Goal: Use online tool/utility: Utilize a website feature to perform a specific function

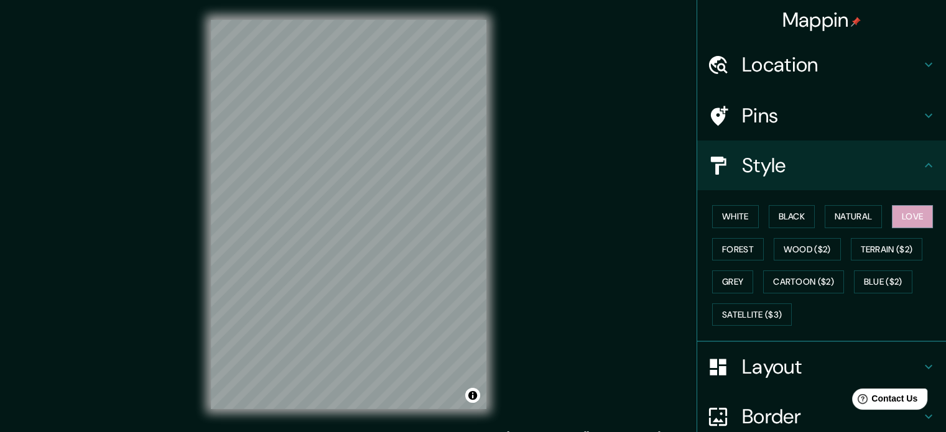
scroll to position [42, 0]
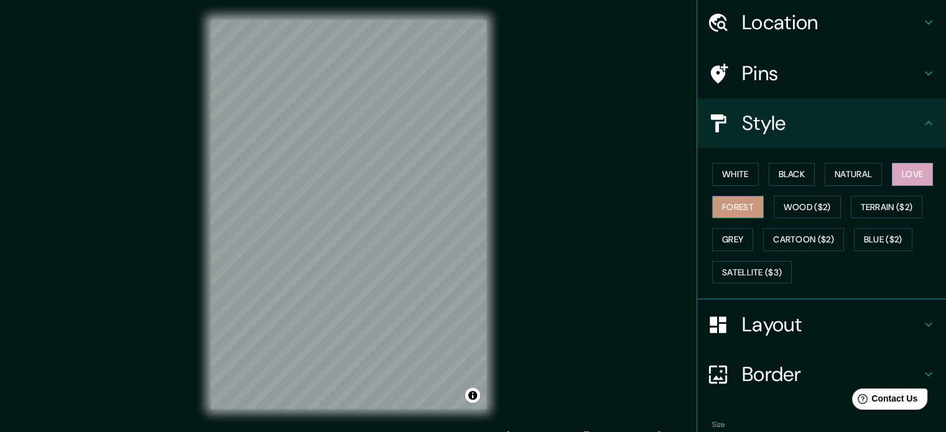
click at [730, 206] on button "Forest" at bounding box center [738, 207] width 52 height 23
click at [855, 173] on button "Natural" at bounding box center [852, 174] width 57 height 23
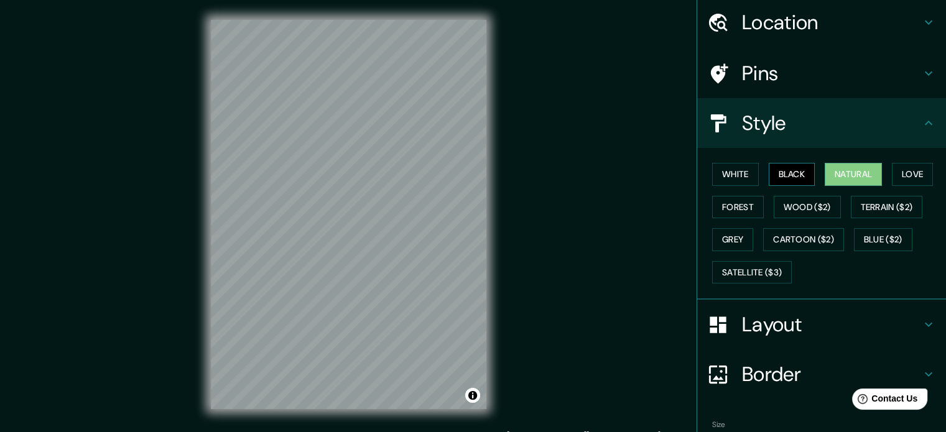
click at [770, 172] on button "Black" at bounding box center [791, 174] width 47 height 23
click at [740, 165] on button "White" at bounding box center [735, 174] width 47 height 23
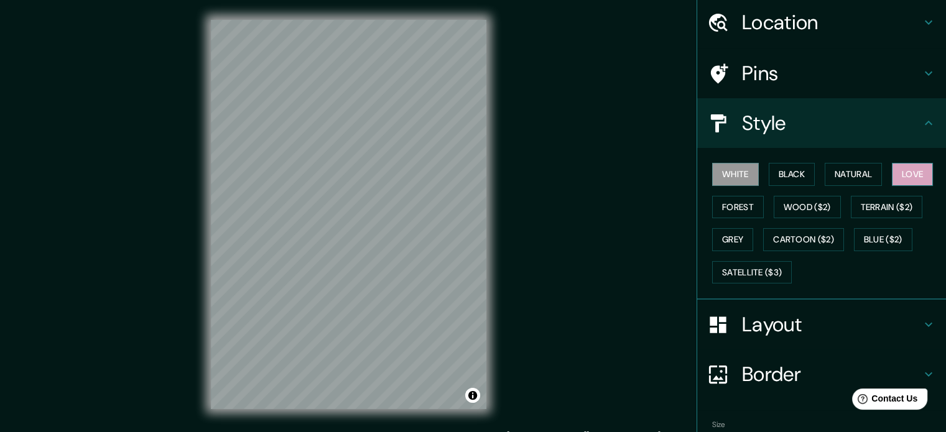
click at [908, 176] on button "Love" at bounding box center [911, 174] width 41 height 23
click at [773, 208] on button "Wood ($2)" at bounding box center [806, 207] width 67 height 23
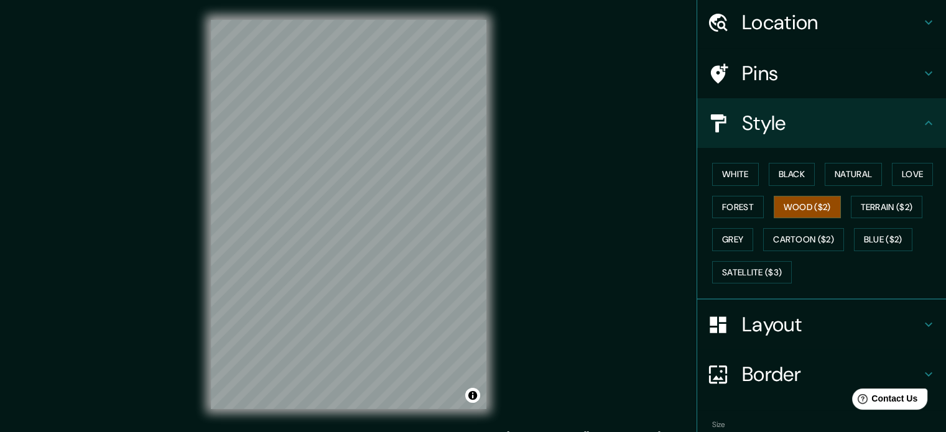
click at [891, 218] on div "White Black Natural Love Forest Wood ($2) Terrain ($2) Grey Cartoon ($2) Blue (…" at bounding box center [826, 223] width 239 height 131
click at [881, 208] on button "Terrain ($2)" at bounding box center [886, 207] width 72 height 23
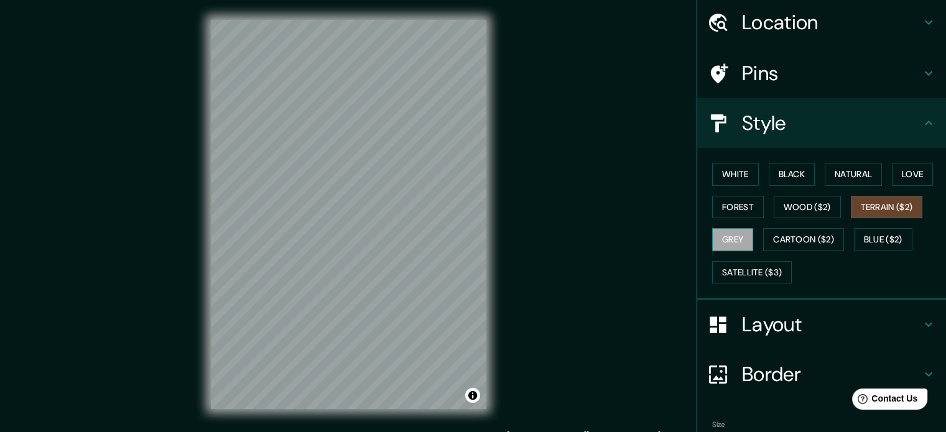
click at [729, 241] on button "Grey" at bounding box center [732, 239] width 41 height 23
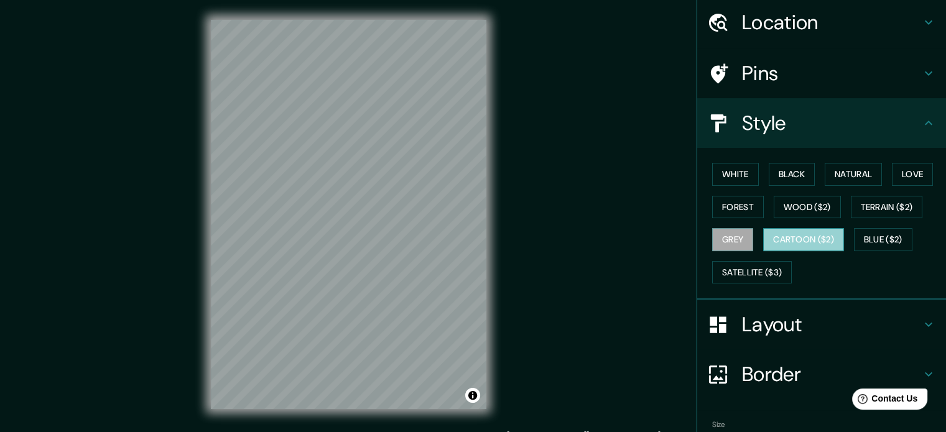
click at [793, 238] on button "Cartoon ($2)" at bounding box center [803, 239] width 81 height 23
click at [722, 234] on button "Grey" at bounding box center [732, 239] width 41 height 23
click at [810, 239] on button "Cartoon ($2)" at bounding box center [803, 239] width 81 height 23
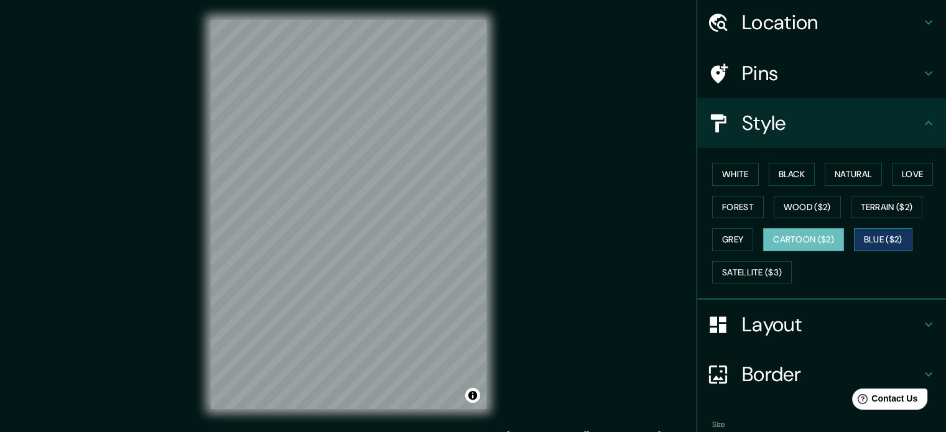
click at [854, 234] on button "Blue ($2)" at bounding box center [883, 239] width 58 height 23
click at [721, 271] on button "Satellite ($3)" at bounding box center [752, 272] width 80 height 23
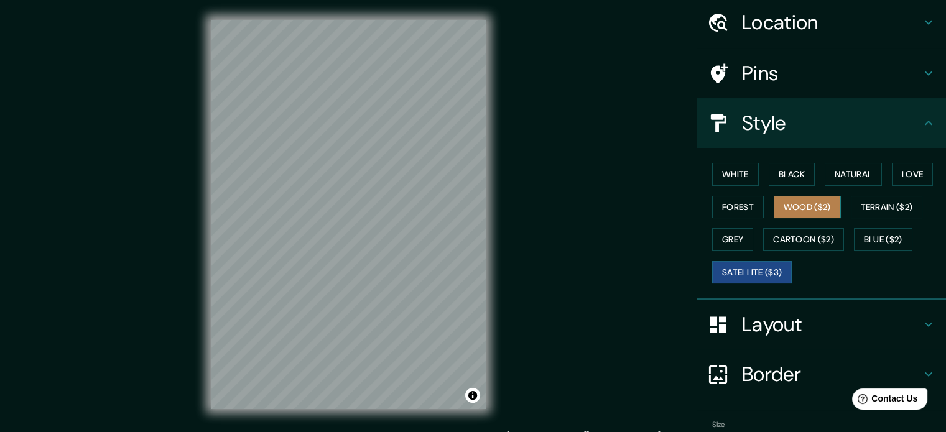
click at [815, 211] on button "Wood ($2)" at bounding box center [806, 207] width 67 height 23
click at [745, 362] on h4 "Border" at bounding box center [831, 374] width 179 height 25
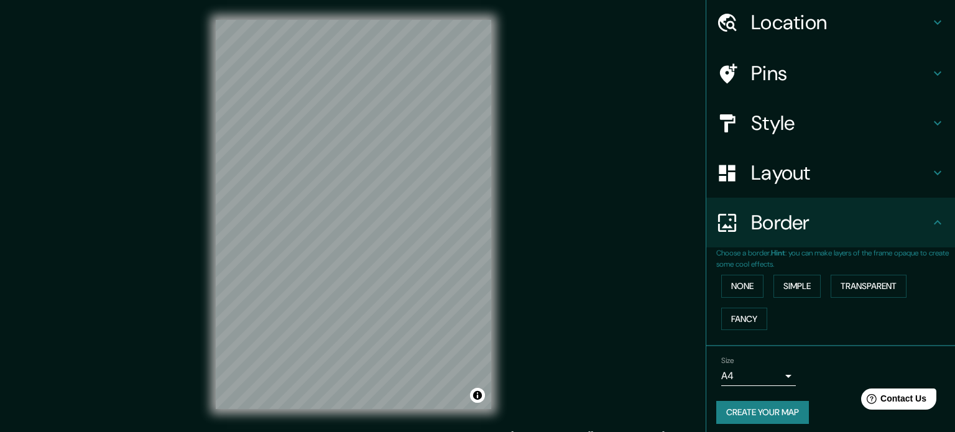
click at [748, 382] on body "Mappin Location Pins Style Layout Border Choose a border. Hint : you can make l…" at bounding box center [477, 216] width 955 height 432
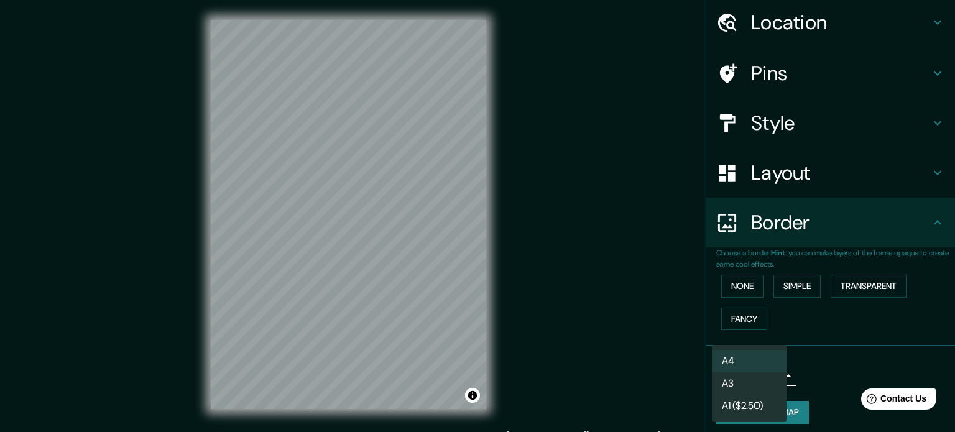
click at [740, 385] on li "A3" at bounding box center [749, 383] width 75 height 22
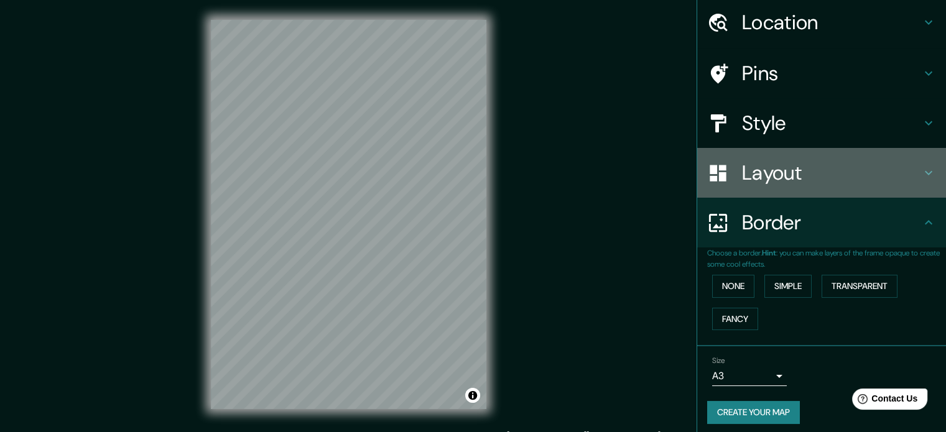
click at [760, 169] on h4 "Layout" at bounding box center [831, 172] width 179 height 25
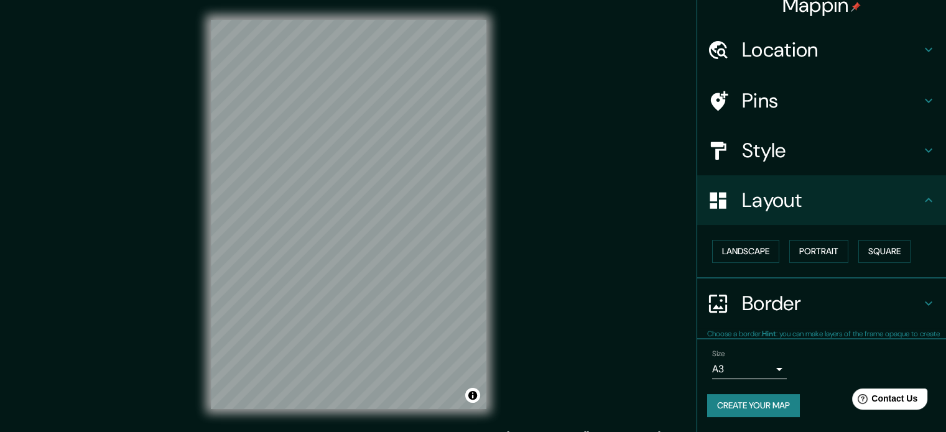
scroll to position [14, 0]
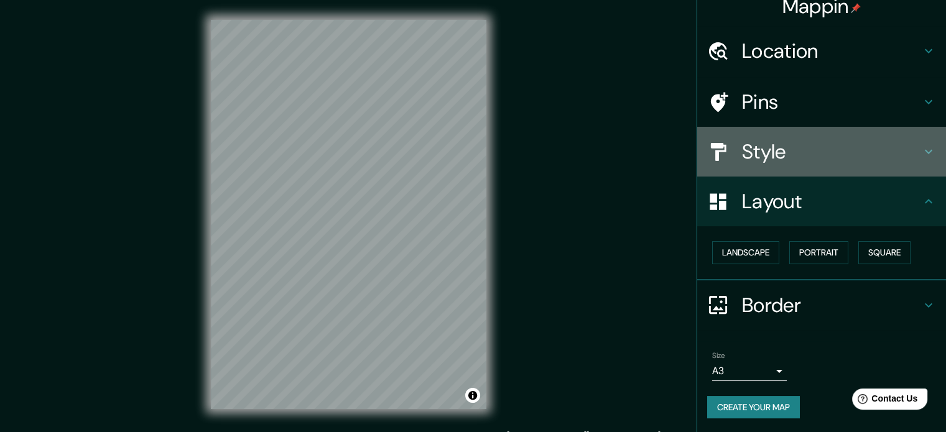
click at [763, 159] on h4 "Style" at bounding box center [831, 151] width 179 height 25
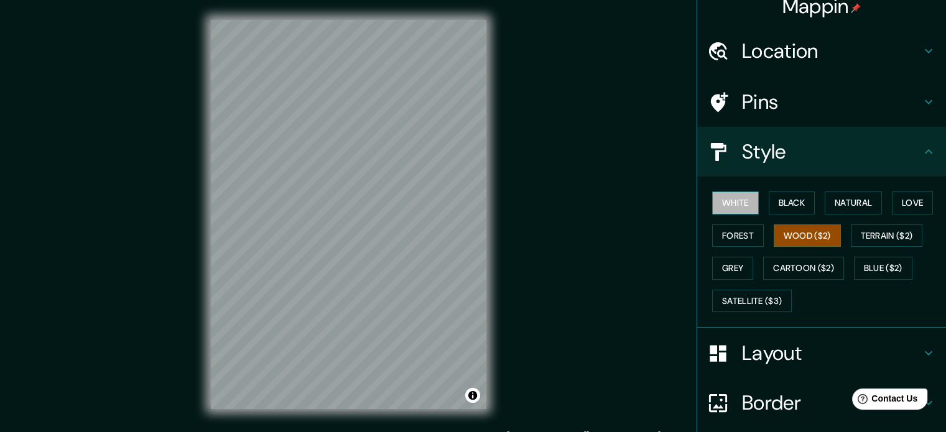
click at [712, 208] on button "White" at bounding box center [735, 202] width 47 height 23
click at [783, 198] on button "Black" at bounding box center [791, 202] width 47 height 23
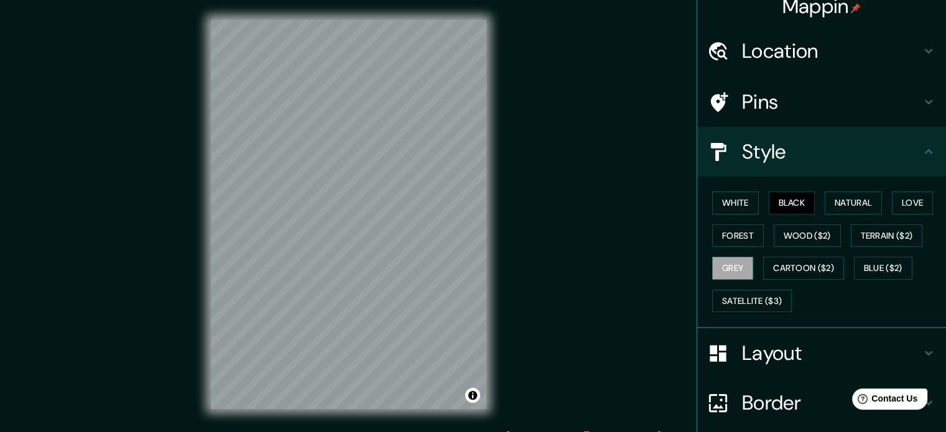
click at [719, 263] on button "Grey" at bounding box center [732, 268] width 41 height 23
click at [903, 208] on button "Love" at bounding box center [911, 202] width 41 height 23
click at [727, 265] on button "Grey" at bounding box center [732, 268] width 41 height 23
click at [729, 398] on div at bounding box center [724, 403] width 35 height 22
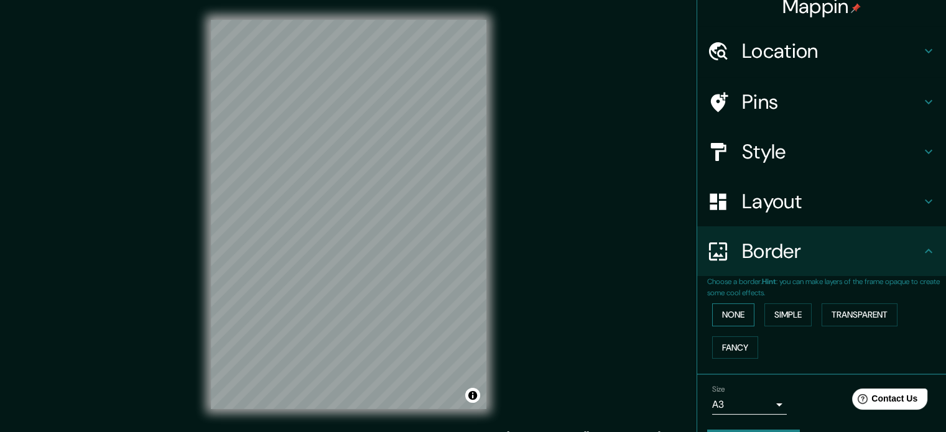
click at [724, 317] on button "None" at bounding box center [733, 314] width 42 height 23
click at [784, 320] on button "Simple" at bounding box center [787, 314] width 47 height 23
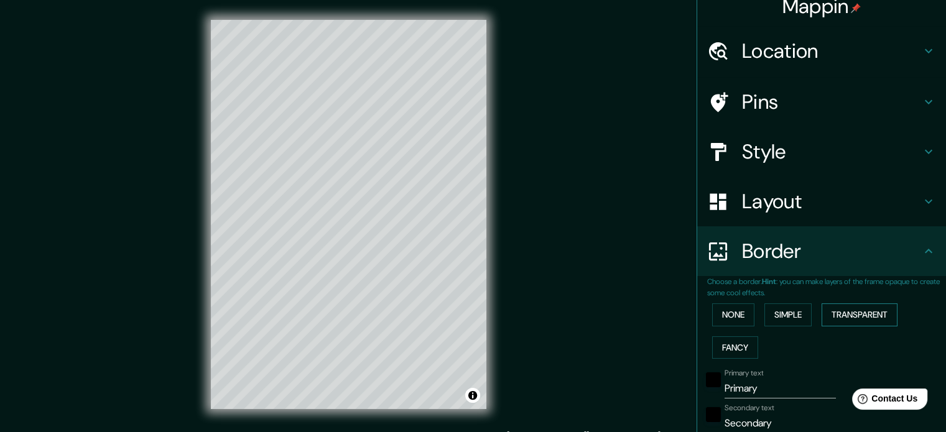
click at [873, 315] on button "Transparent" at bounding box center [859, 314] width 76 height 23
click at [732, 354] on button "Fancy" at bounding box center [735, 347] width 46 height 23
drag, startPoint x: 839, startPoint y: 331, endPoint x: 848, endPoint y: 318, distance: 15.7
click at [845, 323] on div "None Simple Transparent Fancy" at bounding box center [826, 330] width 239 height 65
click at [848, 318] on button "Transparent" at bounding box center [859, 314] width 76 height 23
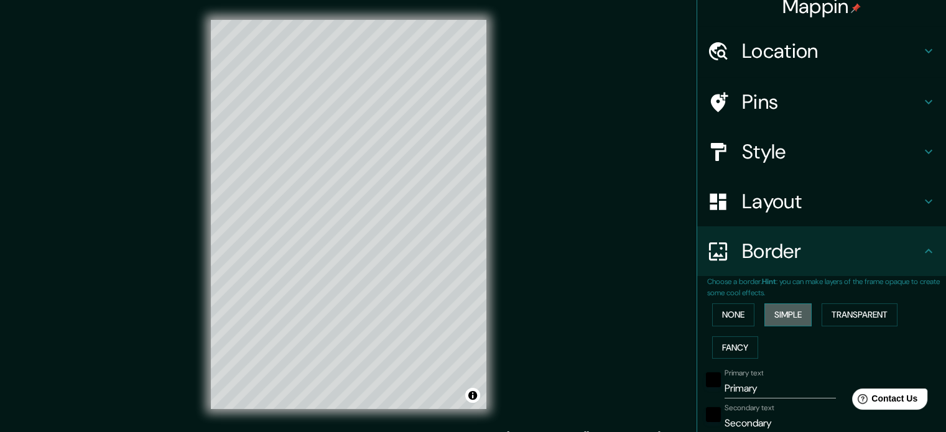
click at [764, 317] on button "Simple" at bounding box center [787, 314] width 47 height 23
click at [712, 314] on button "None" at bounding box center [733, 314] width 42 height 23
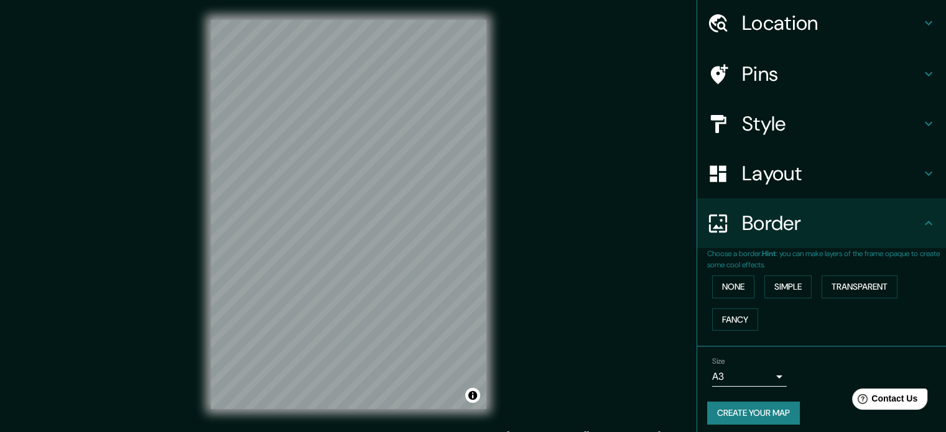
scroll to position [47, 0]
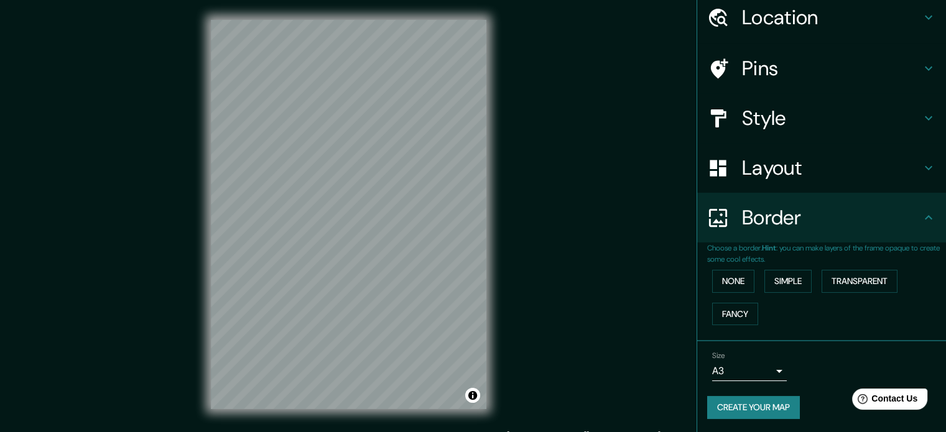
click at [798, 178] on h4 "Layout" at bounding box center [831, 167] width 179 height 25
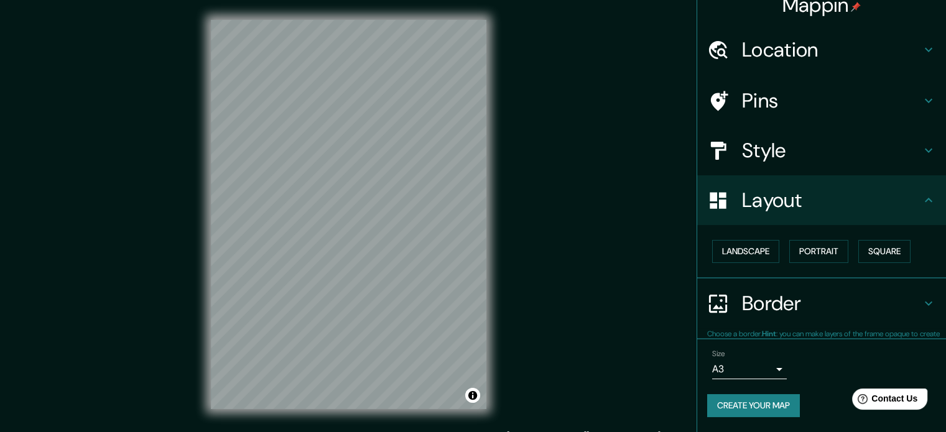
scroll to position [14, 0]
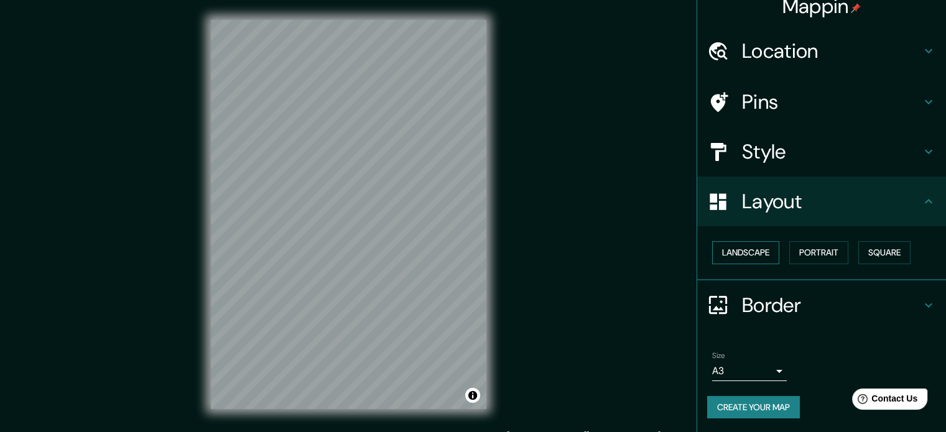
click at [755, 253] on button "Landscape" at bounding box center [745, 252] width 67 height 23
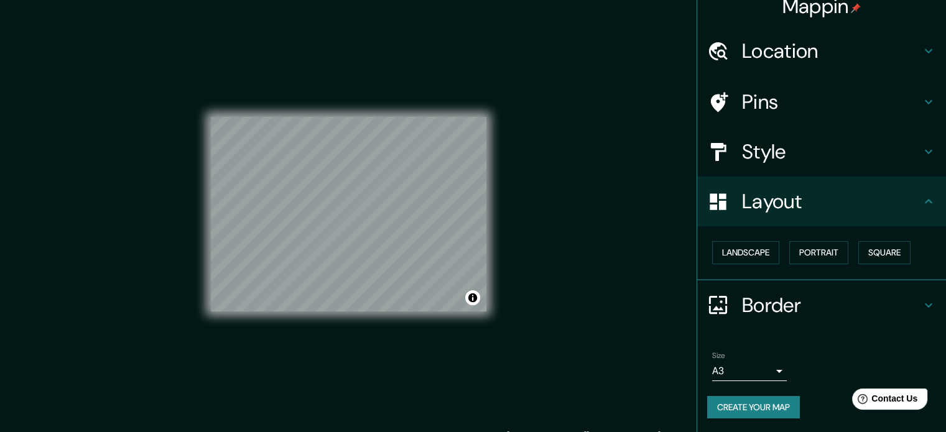
click at [850, 248] on div "Landscape [GEOGRAPHIC_DATA]" at bounding box center [826, 252] width 239 height 33
click at [821, 251] on button "Portrait" at bounding box center [818, 252] width 59 height 23
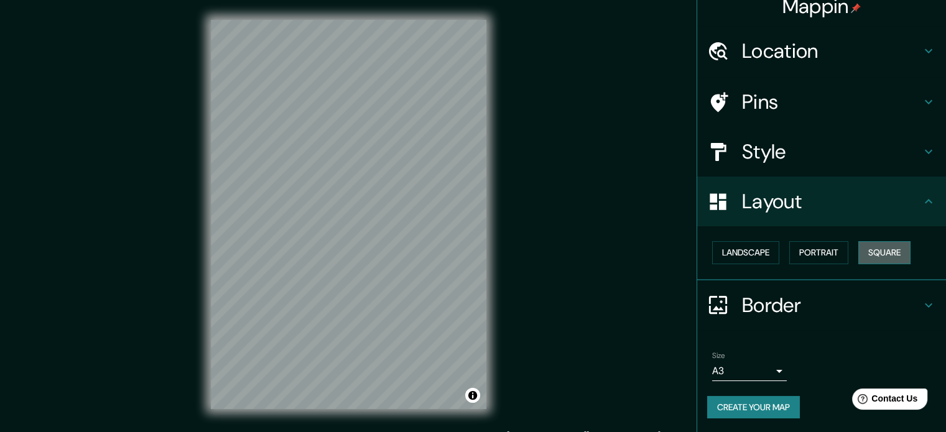
click at [877, 246] on button "Square" at bounding box center [884, 252] width 52 height 23
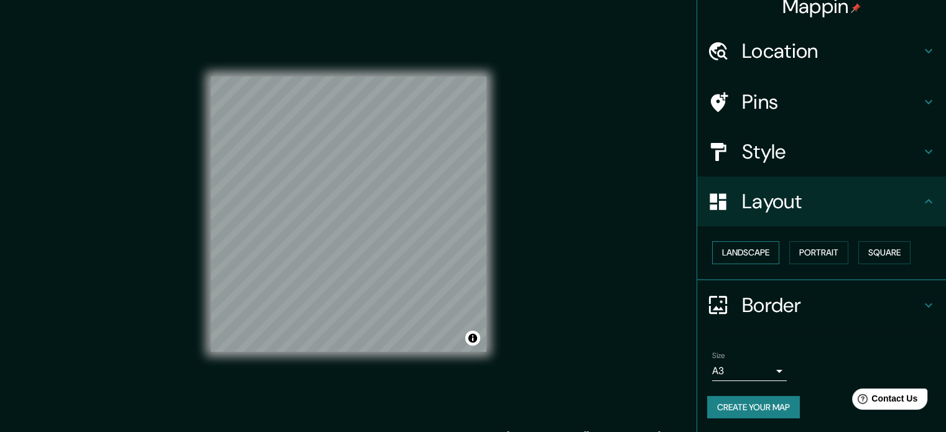
click at [753, 256] on button "Landscape" at bounding box center [745, 252] width 67 height 23
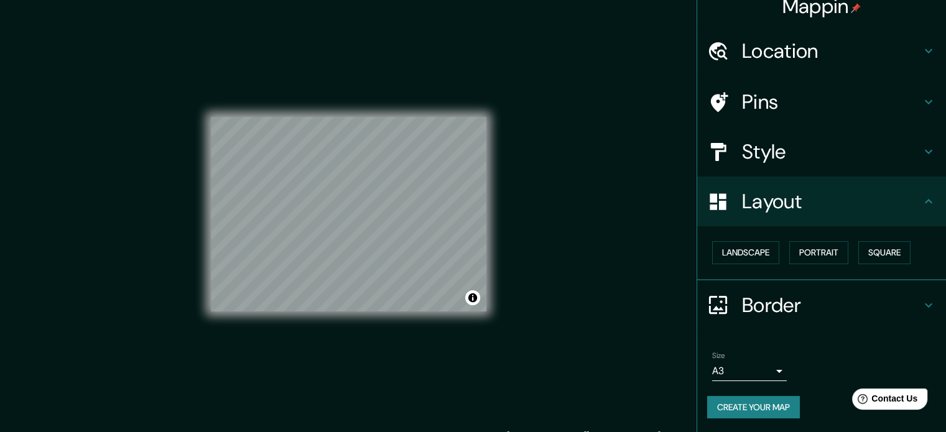
click at [765, 408] on button "Create your map" at bounding box center [753, 407] width 93 height 23
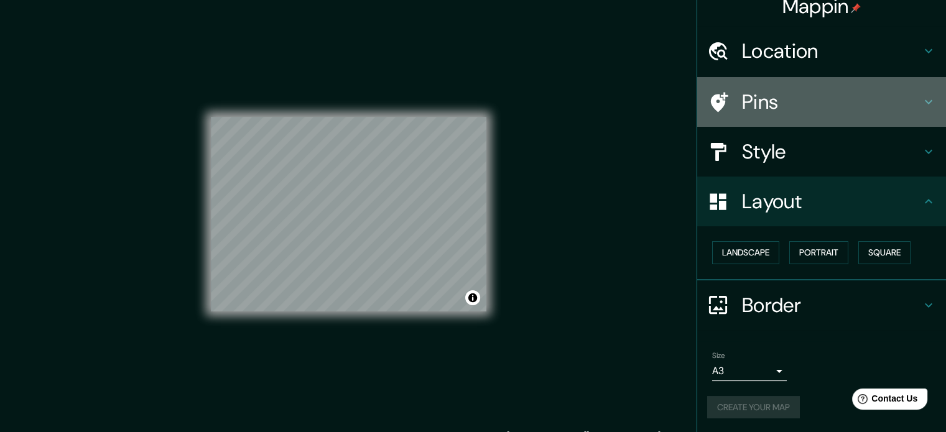
click at [811, 105] on h4 "Pins" at bounding box center [831, 102] width 179 height 25
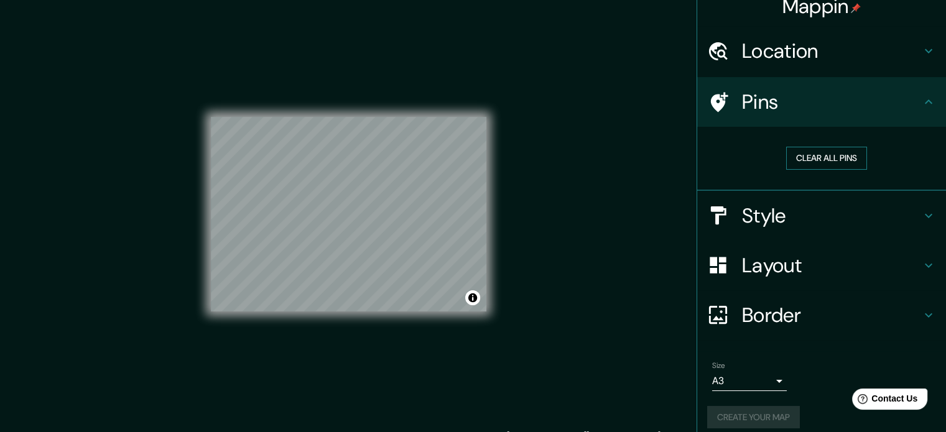
click at [786, 160] on button "Clear all pins" at bounding box center [826, 158] width 81 height 23
drag, startPoint x: 325, startPoint y: 197, endPoint x: 648, endPoint y: 180, distance: 323.7
click at [336, 193] on div at bounding box center [334, 195] width 10 height 10
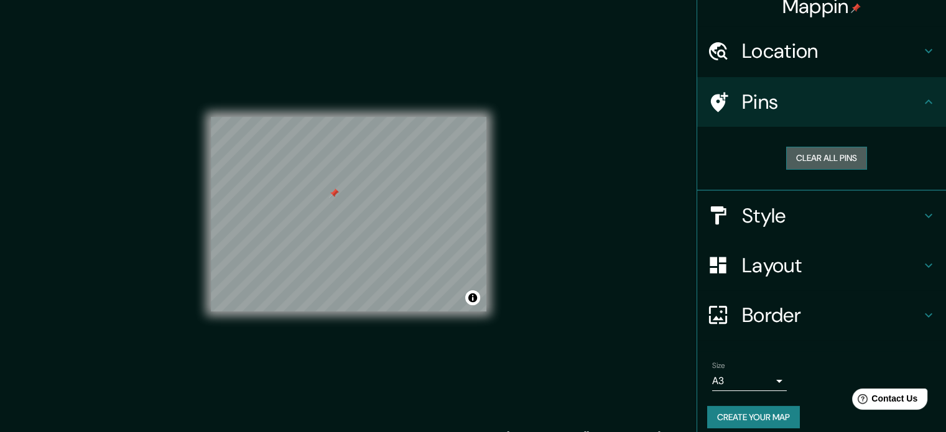
click at [793, 155] on button "Clear all pins" at bounding box center [826, 158] width 81 height 23
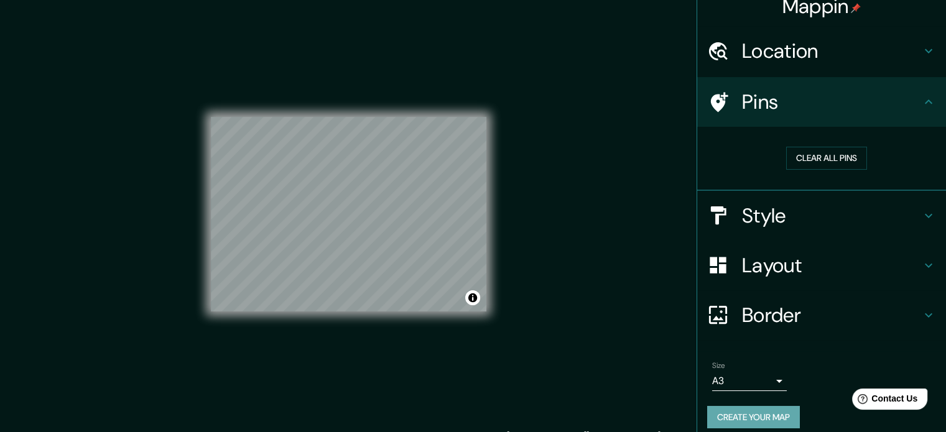
click at [757, 415] on button "Create your map" at bounding box center [753, 417] width 93 height 23
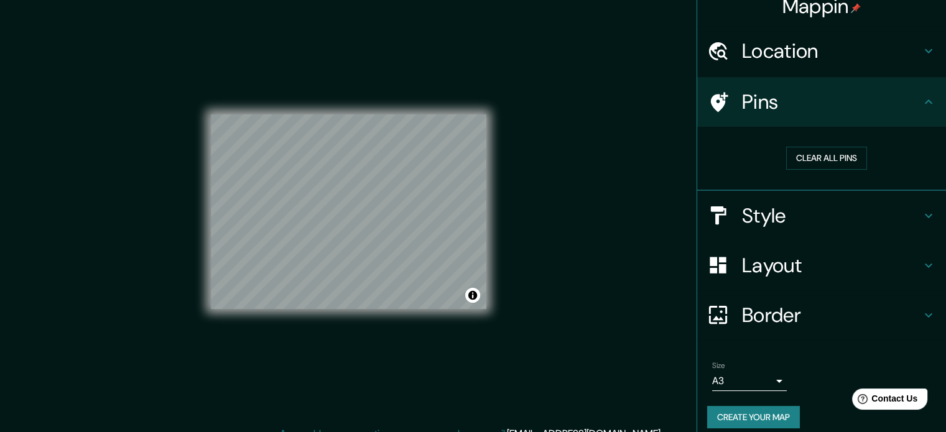
scroll to position [3, 0]
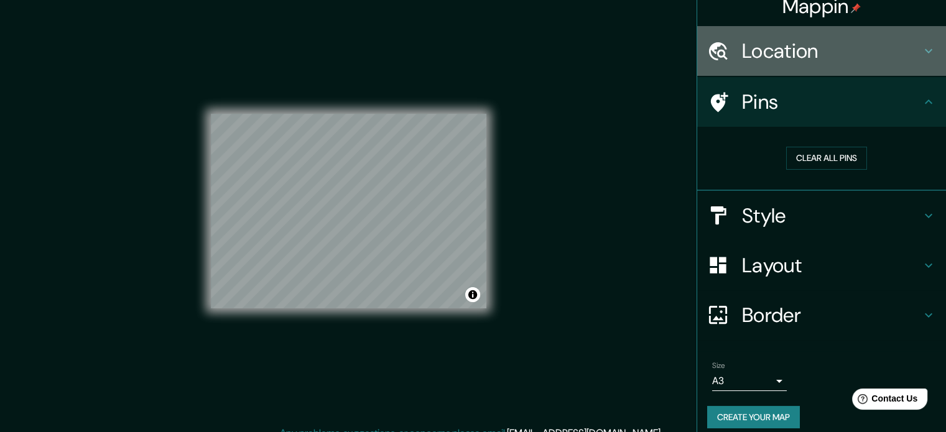
click at [770, 57] on h4 "Location" at bounding box center [831, 51] width 179 height 25
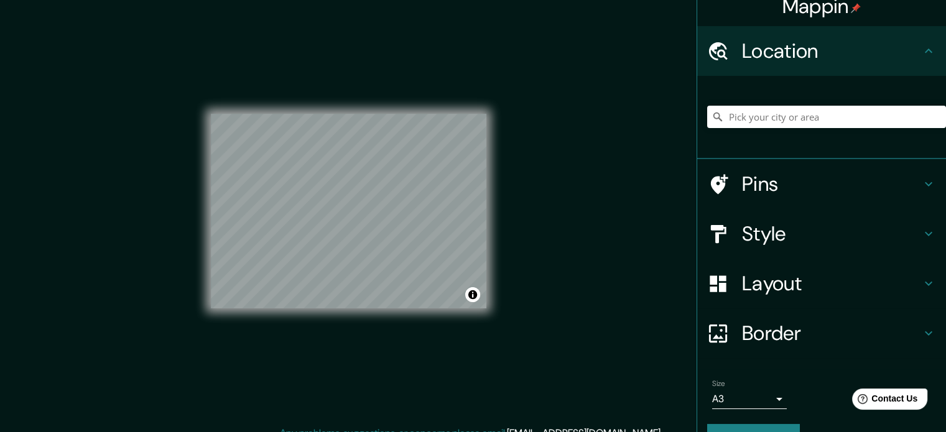
click at [773, 226] on h4 "Style" at bounding box center [831, 233] width 179 height 25
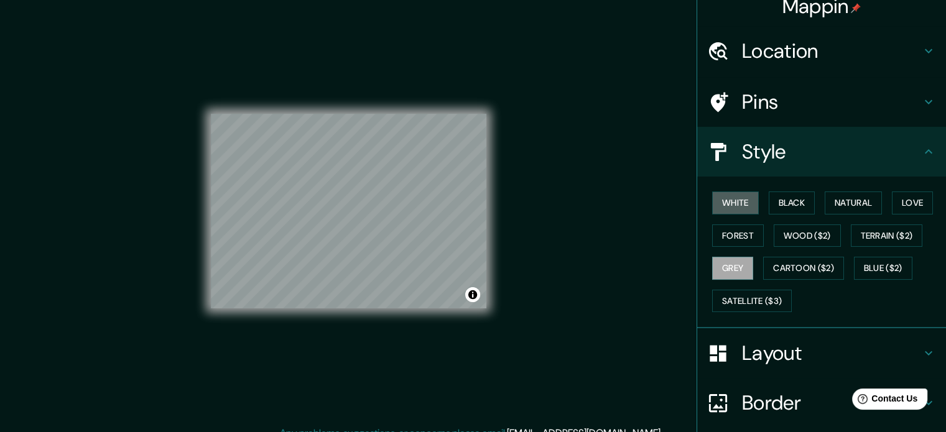
drag, startPoint x: 742, startPoint y: 198, endPoint x: 639, endPoint y: 206, distance: 103.5
click at [742, 197] on button "White" at bounding box center [735, 202] width 47 height 23
click at [781, 200] on button "Black" at bounding box center [791, 202] width 47 height 23
click at [742, 351] on h4 "Layout" at bounding box center [831, 353] width 179 height 25
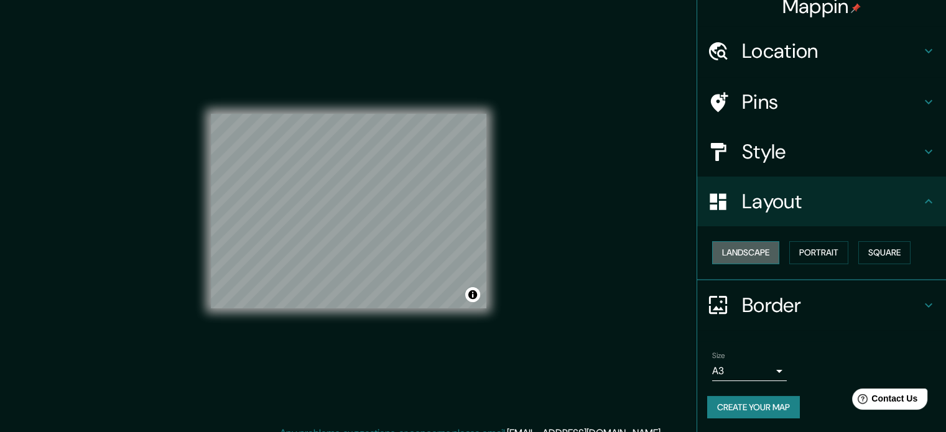
click at [746, 253] on button "Landscape" at bounding box center [745, 252] width 67 height 23
click at [808, 254] on button "Portrait" at bounding box center [818, 252] width 59 height 23
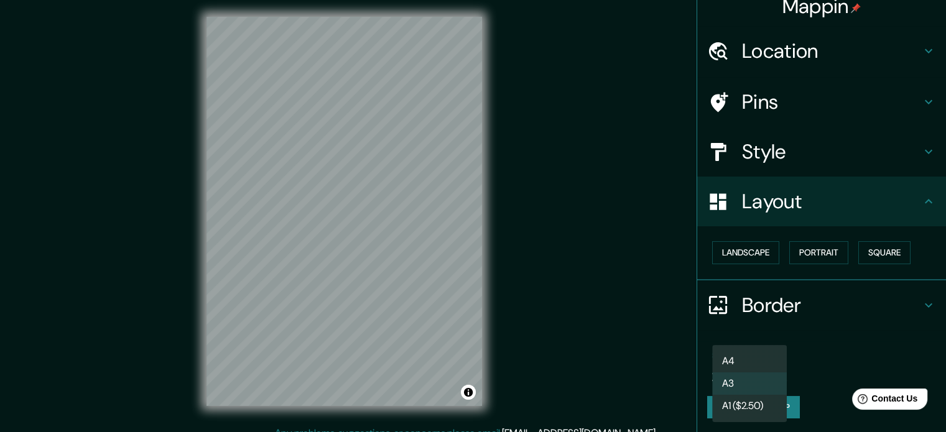
click at [744, 365] on body "Mappin Location Pins Style Layout Landscape Portrait Square Border Choose a bor…" at bounding box center [473, 213] width 946 height 432
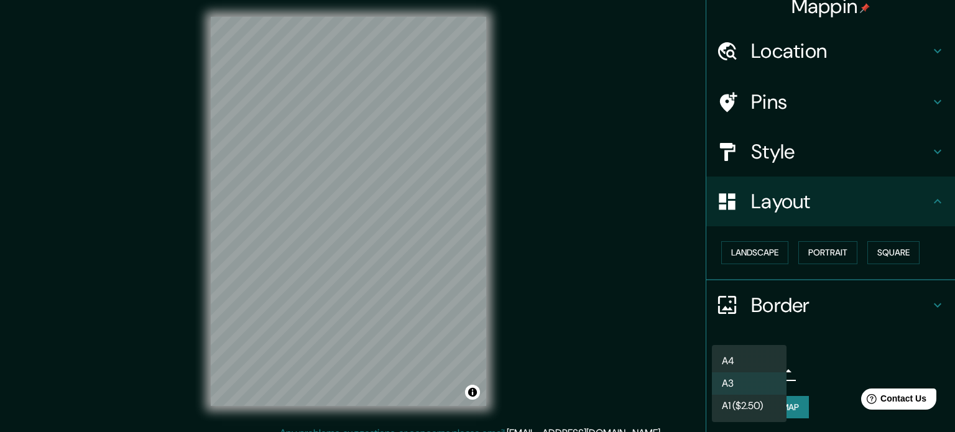
click at [641, 340] on div at bounding box center [477, 216] width 955 height 432
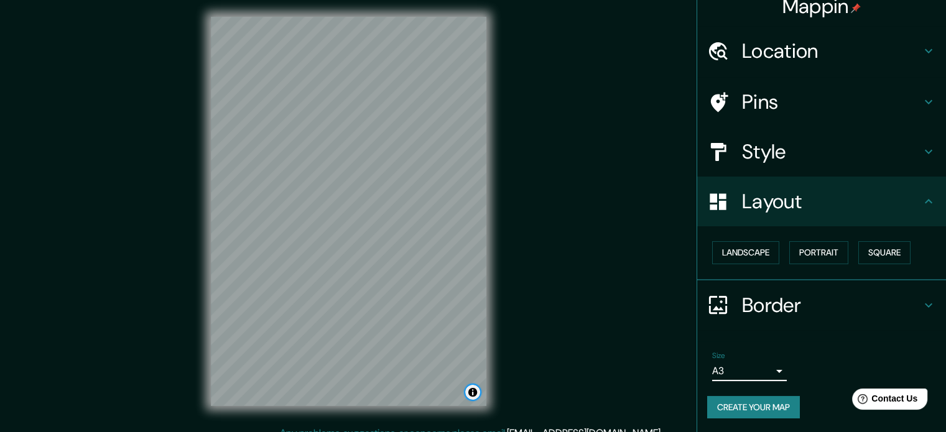
click at [472, 398] on button "Toggle attribution" at bounding box center [472, 392] width 15 height 15
click at [495, 361] on div "© Mapbox © OpenStreetMap Improve this map" at bounding box center [348, 211] width 315 height 429
